Goal: Feedback & Contribution: Submit feedback/report problem

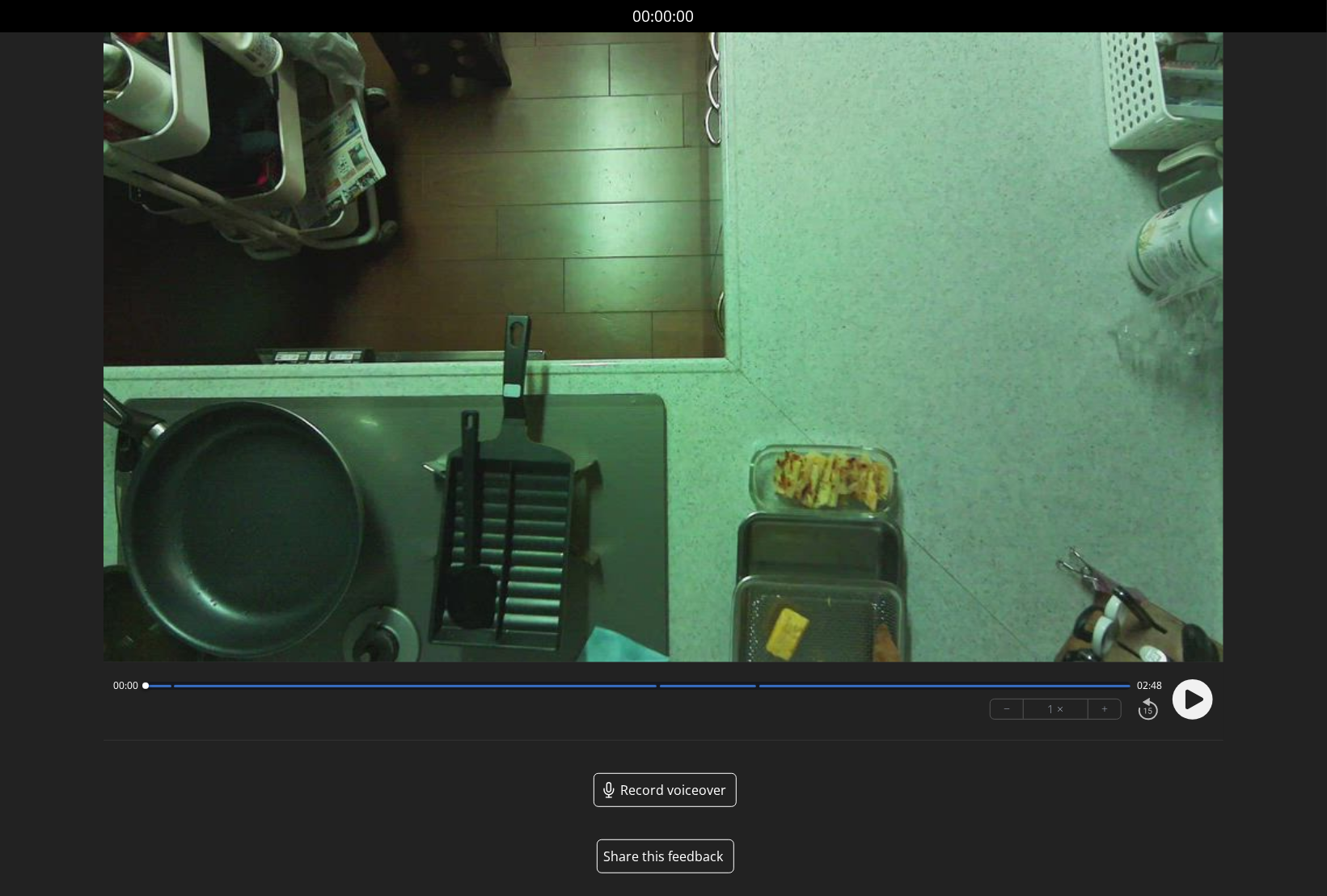
click at [663, 853] on button "Share this feedback" at bounding box center [665, 856] width 138 height 34
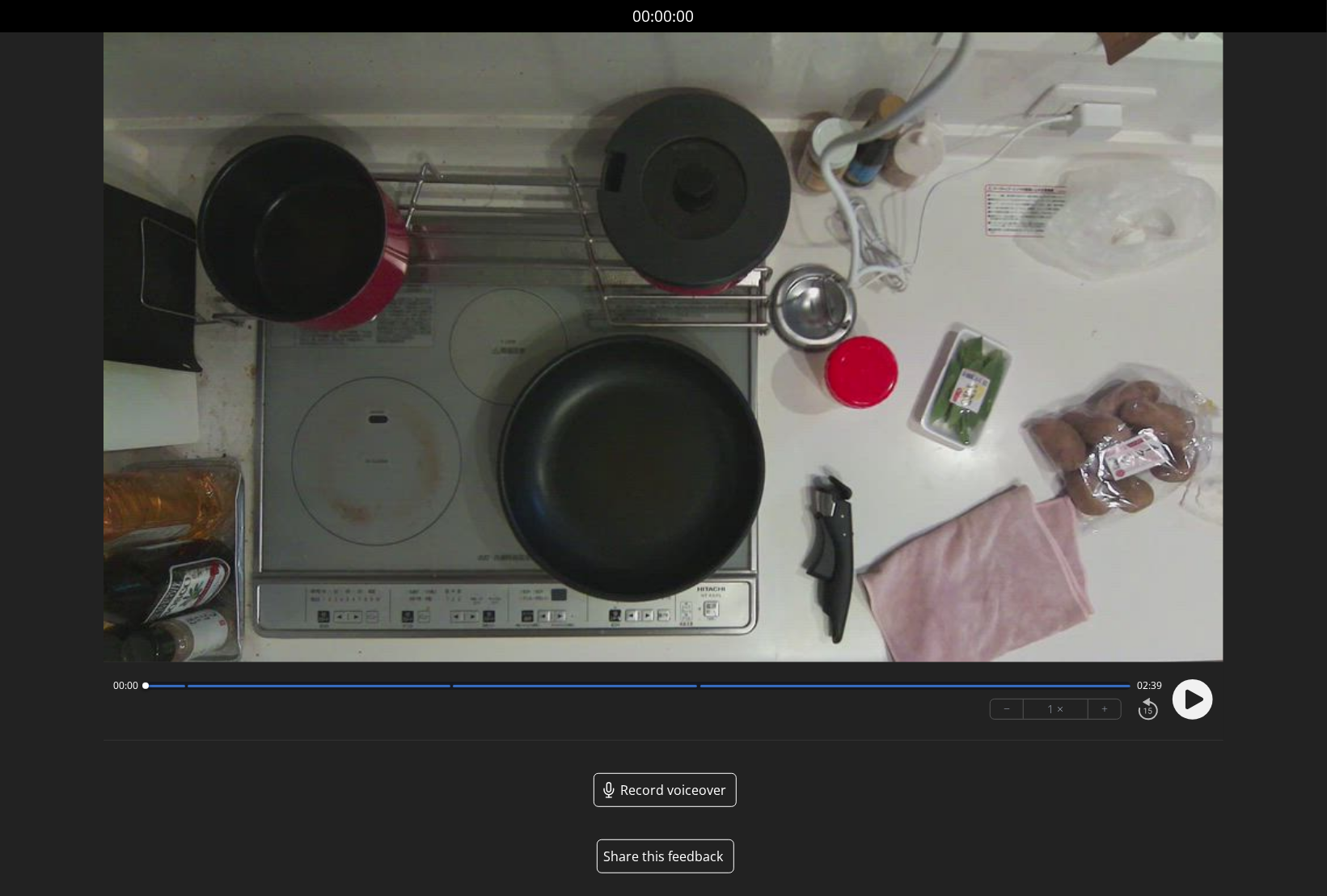
click at [680, 852] on button "Share this feedback" at bounding box center [665, 856] width 138 height 34
